Goal: Task Accomplishment & Management: Manage account settings

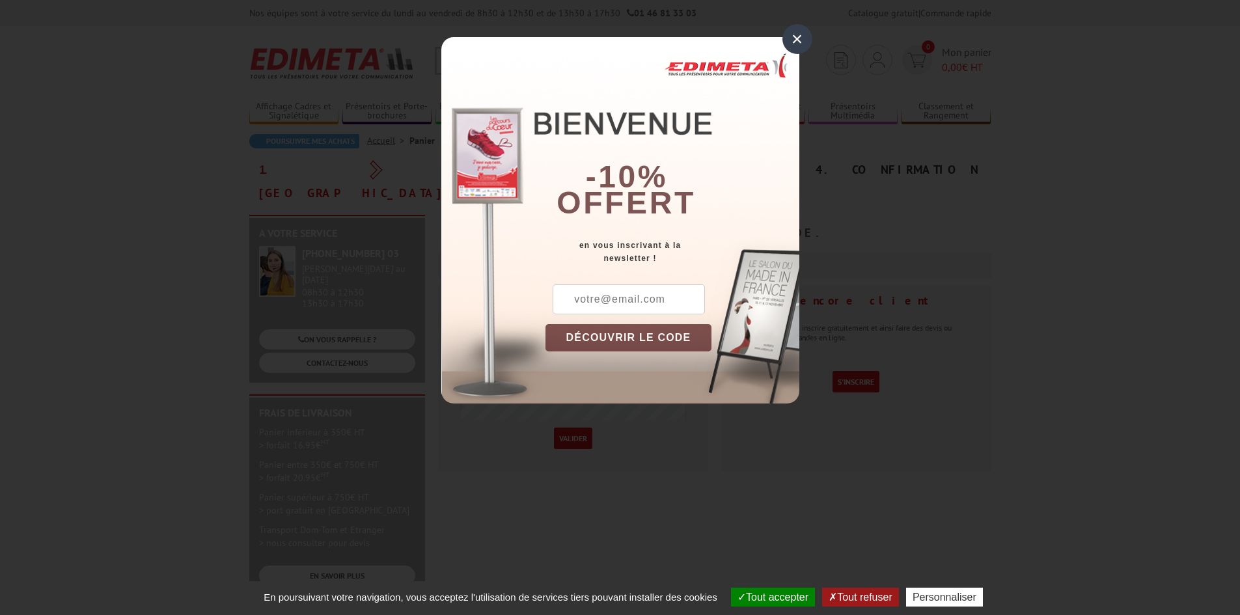
click at [791, 40] on div "×" at bounding box center [797, 39] width 30 height 30
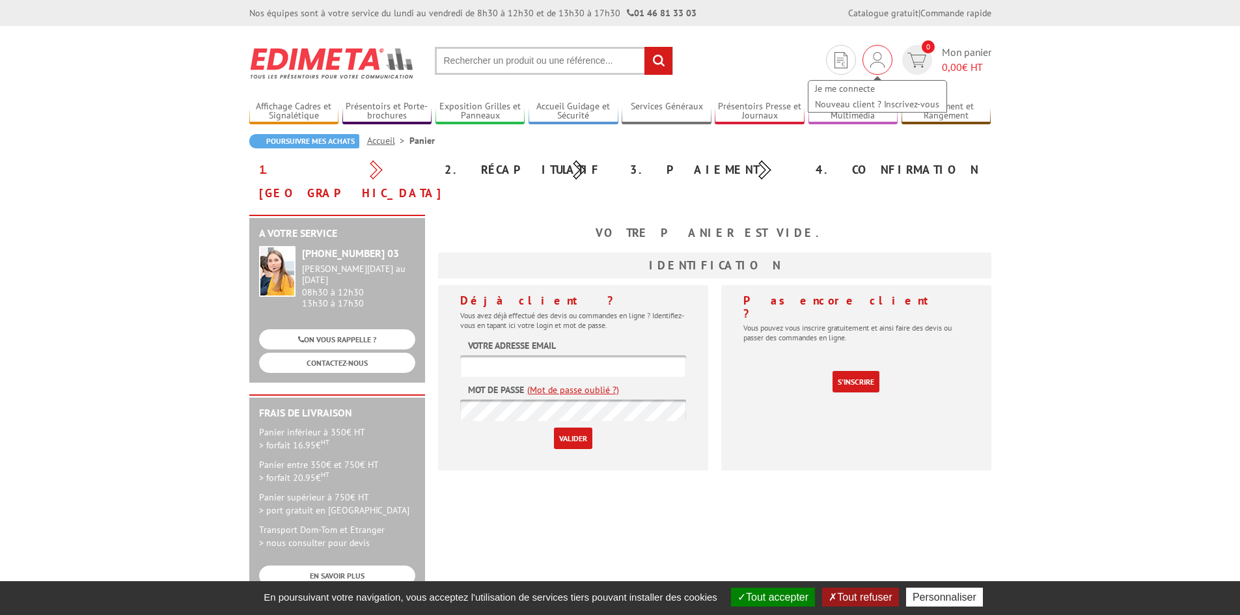
click at [868, 63] on div "Je me connecte Nouveau client ? Inscrivez-vous" at bounding box center [877, 60] width 30 height 30
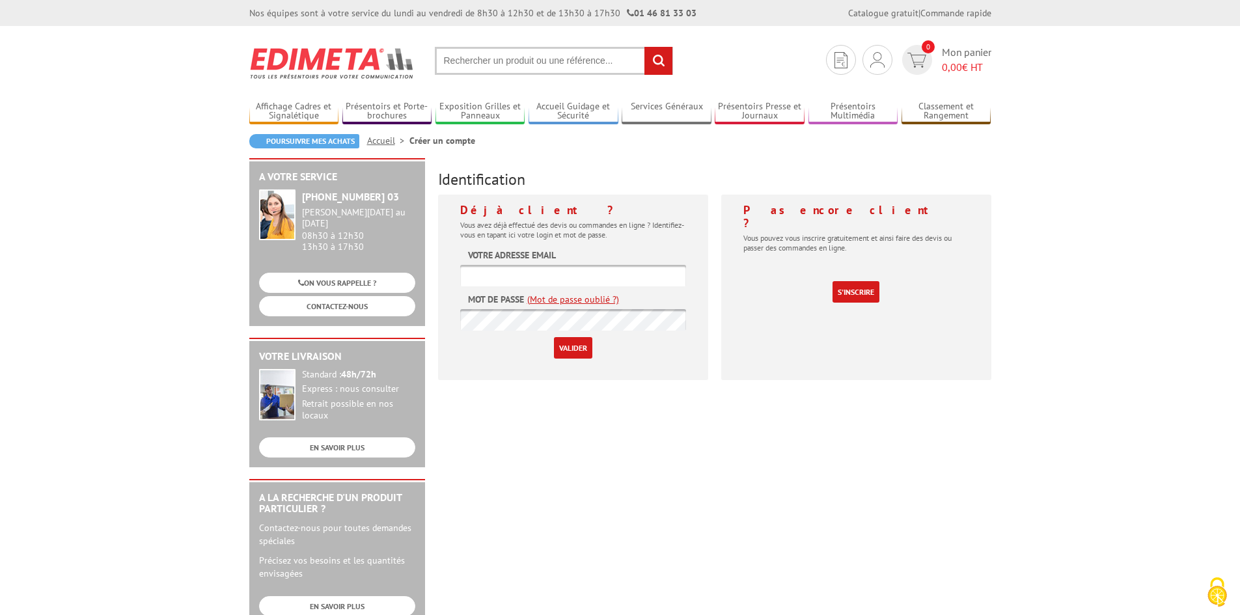
click at [656, 277] on input "text" at bounding box center [573, 275] width 226 height 21
type input "v"
type input "clienard"
